Goal: Task Accomplishment & Management: Manage account settings

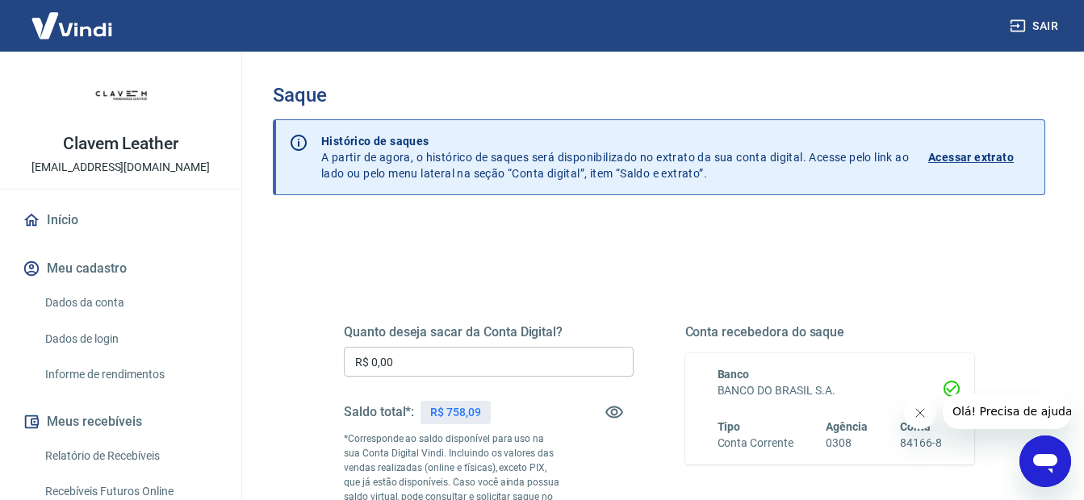
click at [487, 365] on input "R$ 0,00" at bounding box center [489, 362] width 290 height 30
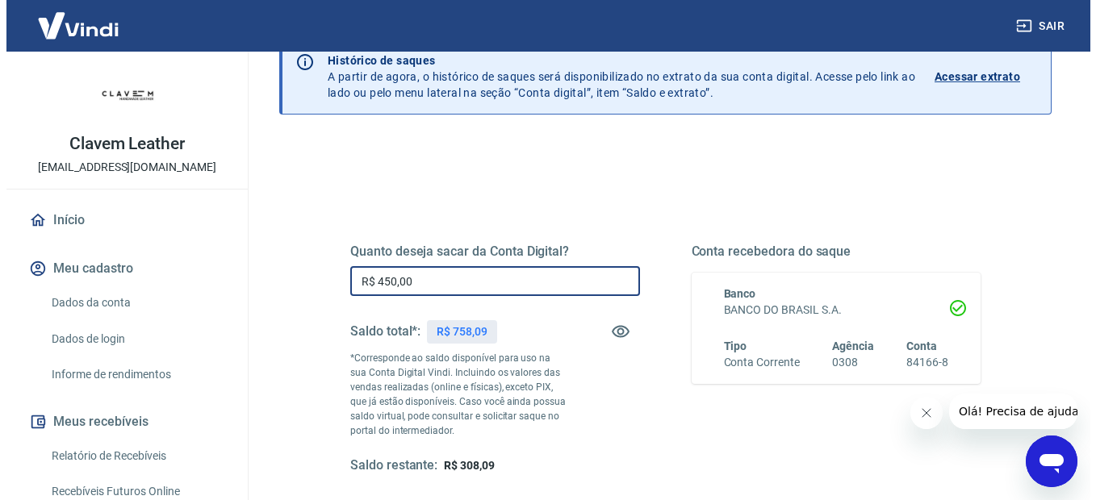
scroll to position [242, 0]
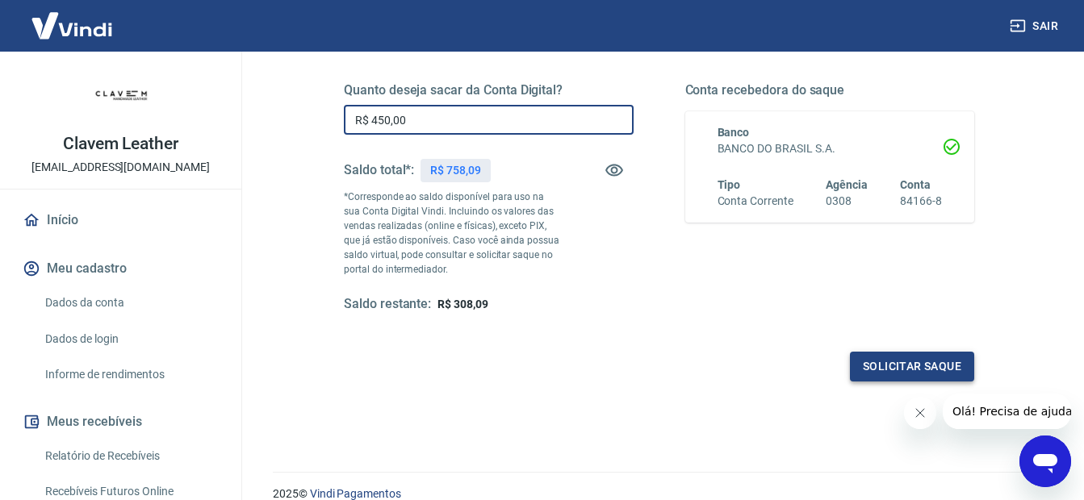
type input "R$ 450,00"
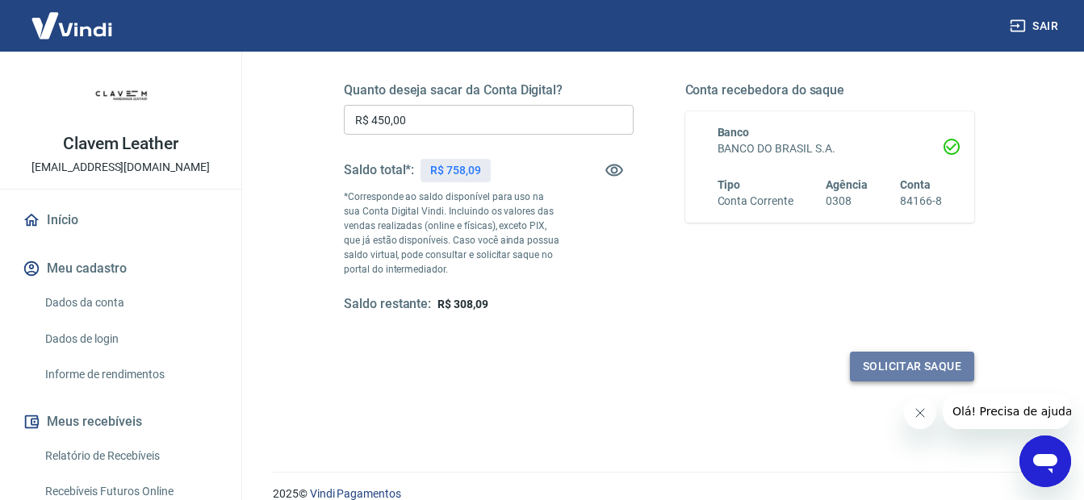
click at [894, 371] on button "Solicitar saque" at bounding box center [912, 367] width 124 height 30
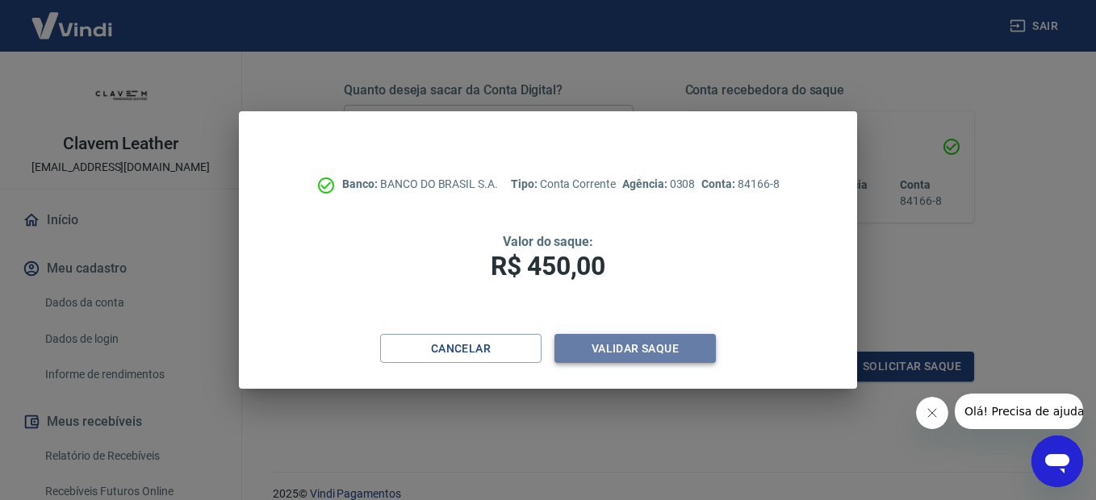
click at [686, 350] on button "Validar saque" at bounding box center [635, 349] width 161 height 30
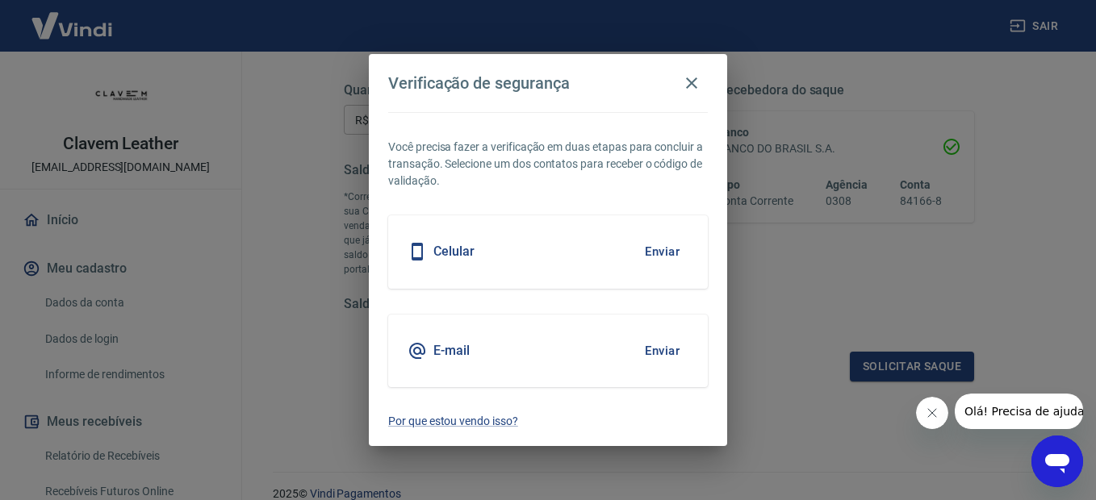
click at [657, 250] on button "Enviar" at bounding box center [662, 252] width 52 height 34
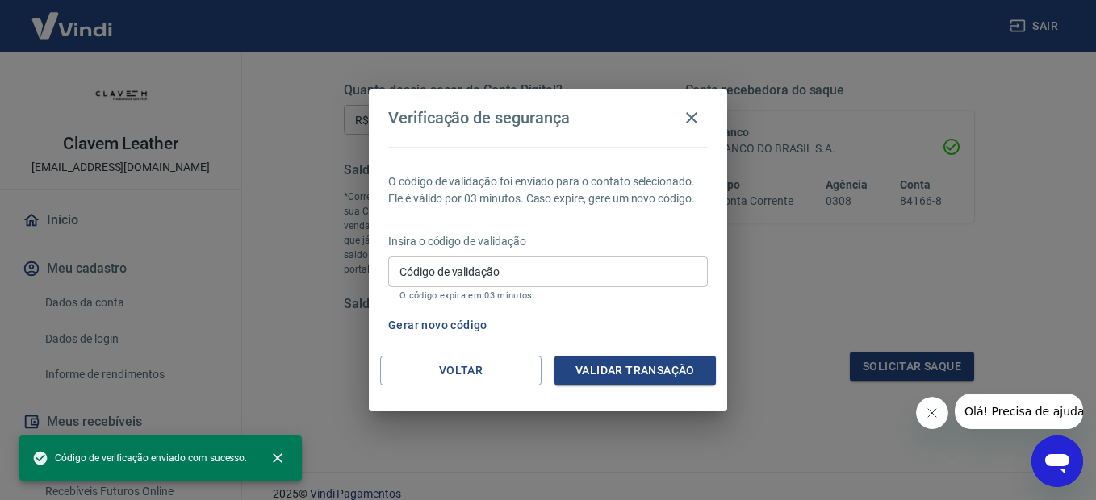
click at [647, 266] on input "Código de validação" at bounding box center [548, 272] width 320 height 30
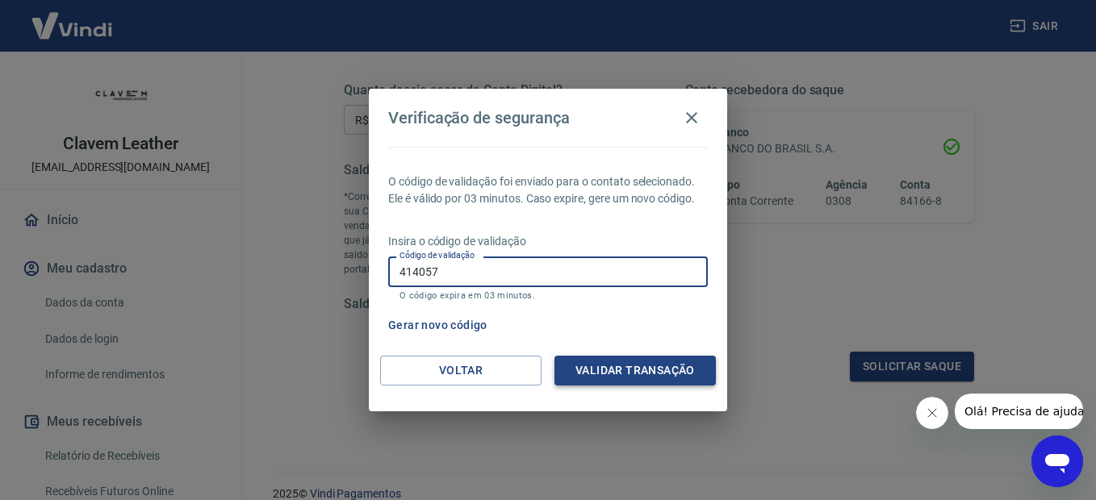
type input "414057"
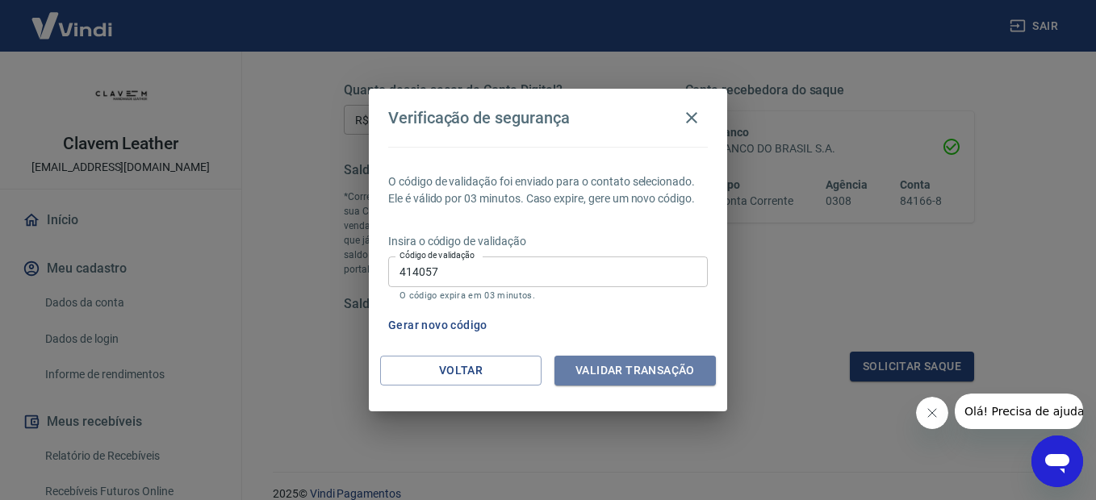
click at [622, 362] on button "Validar transação" at bounding box center [635, 371] width 161 height 30
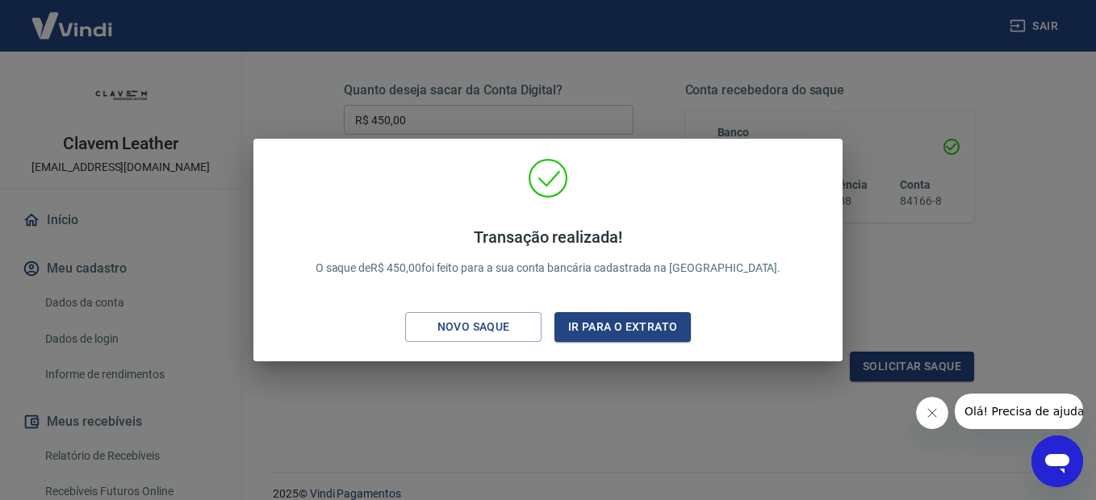
click at [354, 82] on div "Transação realizada! O saque de R$ 450,00 foi feito para a sua conta bancária c…" at bounding box center [548, 250] width 1096 height 500
